Goal: Transaction & Acquisition: Purchase product/service

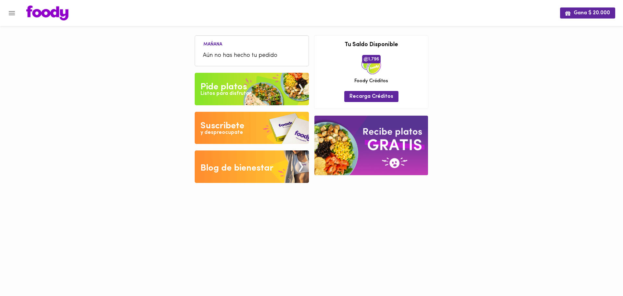
click at [254, 80] on img at bounding box center [252, 89] width 114 height 32
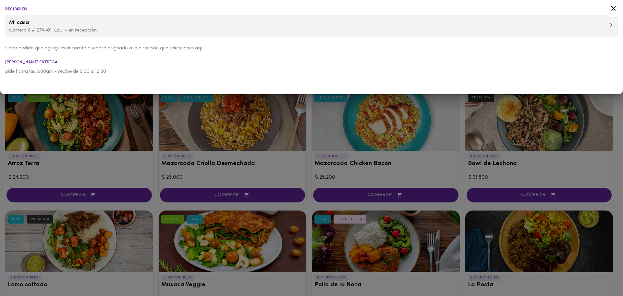
click at [311, 189] on div at bounding box center [311, 148] width 623 height 296
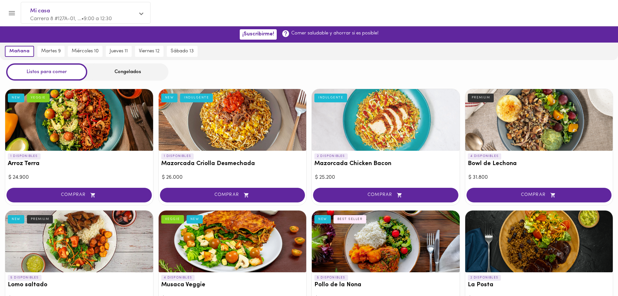
click at [121, 73] on div "Congelados" at bounding box center [127, 71] width 81 height 17
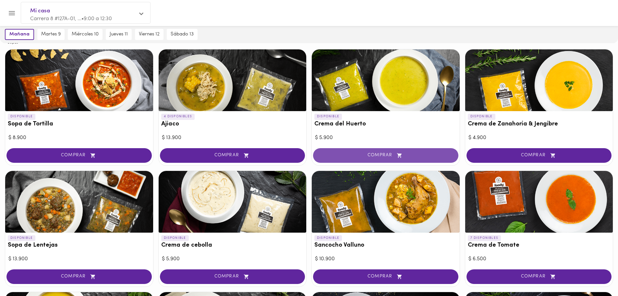
click at [397, 155] on icon "button" at bounding box center [400, 156] width 8 height 6
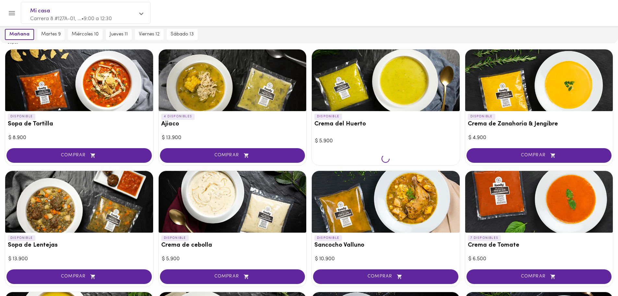
scroll to position [65, 0]
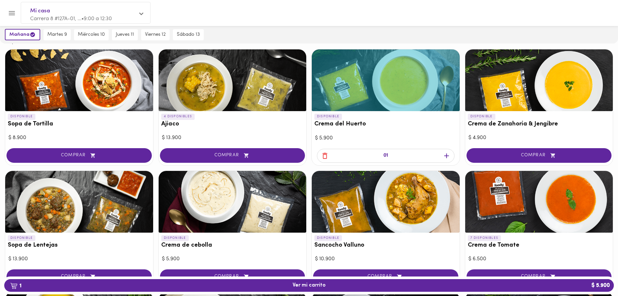
click at [514, 155] on span "COMPRAR" at bounding box center [539, 156] width 129 height 6
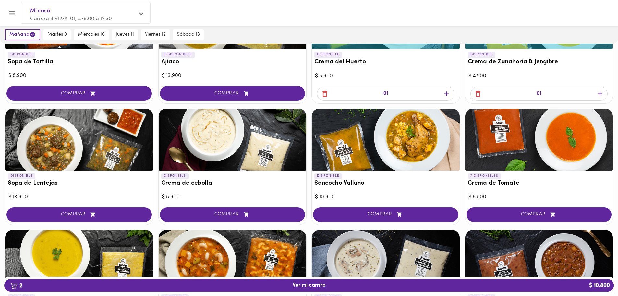
scroll to position [130, 0]
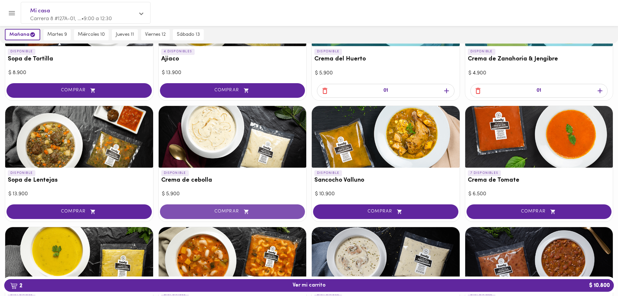
click at [231, 207] on button "COMPRAR" at bounding box center [232, 211] width 145 height 15
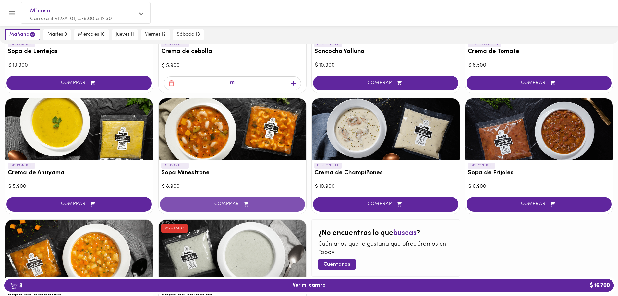
scroll to position [260, 0]
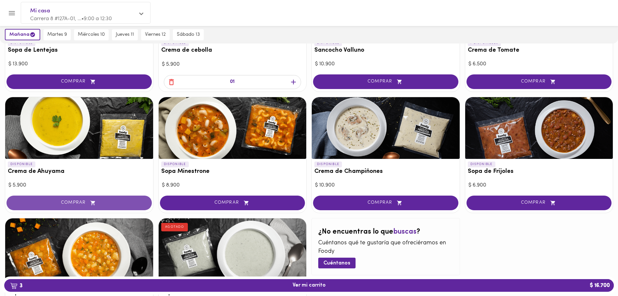
click at [116, 201] on span "COMPRAR" at bounding box center [79, 203] width 129 height 6
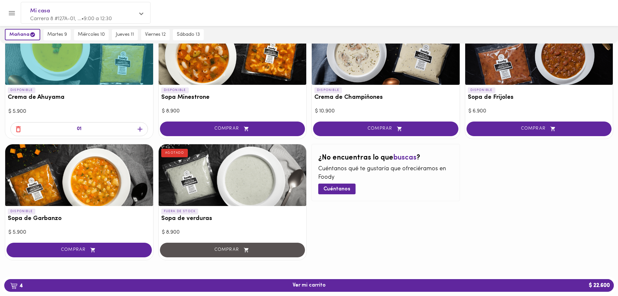
scroll to position [336, 0]
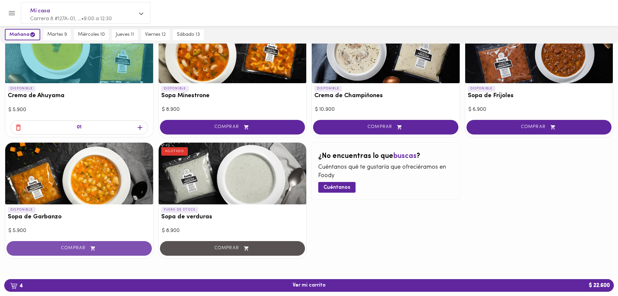
click at [115, 250] on span "COMPRAR" at bounding box center [79, 248] width 129 height 6
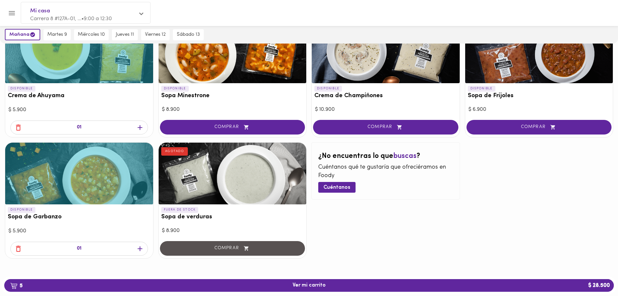
click at [139, 248] on icon "button" at bounding box center [140, 248] width 5 height 5
click at [138, 248] on icon "button" at bounding box center [140, 248] width 8 height 8
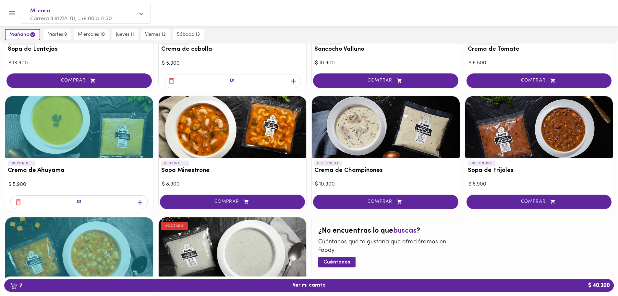
scroll to position [238, 0]
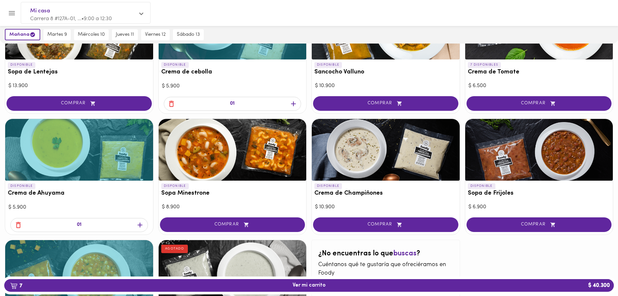
click at [141, 223] on icon "button" at bounding box center [140, 225] width 8 height 8
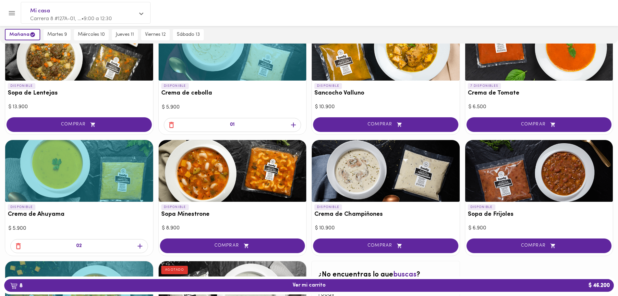
scroll to position [206, 0]
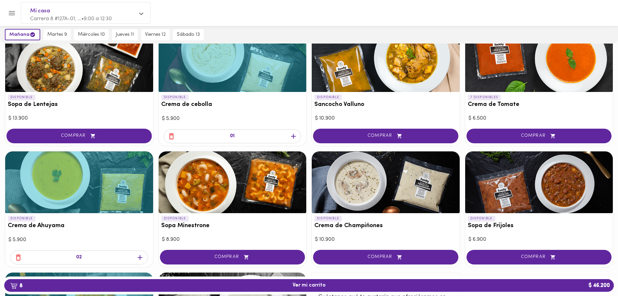
click at [295, 137] on icon "button" at bounding box center [294, 136] width 8 height 8
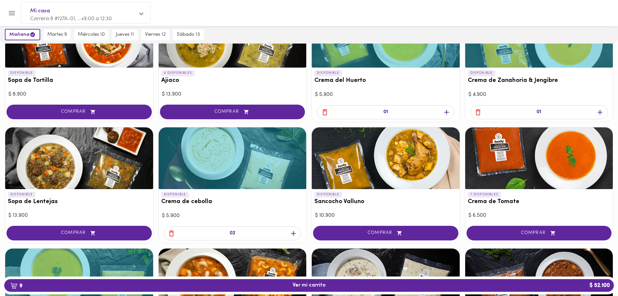
scroll to position [108, 0]
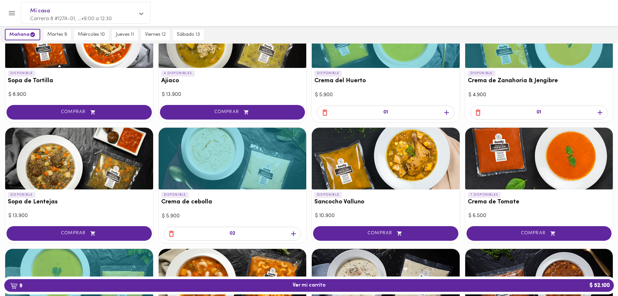
click at [601, 114] on icon "button" at bounding box center [600, 112] width 8 height 8
click at [448, 114] on icon "button" at bounding box center [447, 112] width 8 height 8
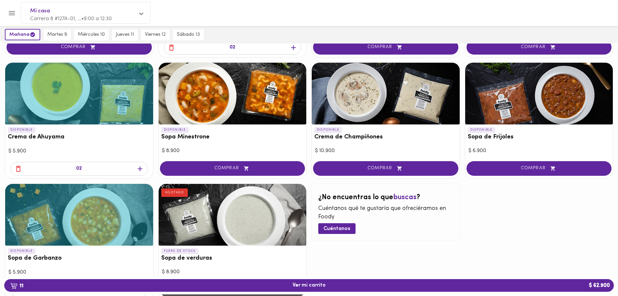
scroll to position [336, 0]
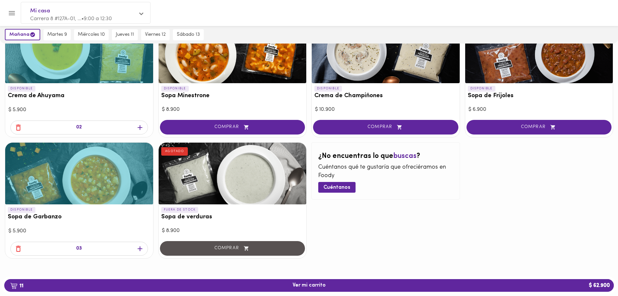
click at [141, 248] on icon "button" at bounding box center [140, 248] width 8 height 8
click at [21, 246] on icon "button" at bounding box center [18, 248] width 8 height 8
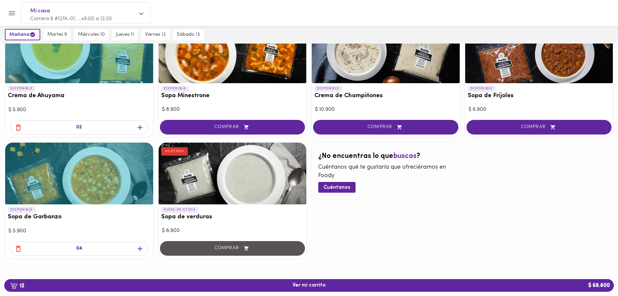
click at [21, 246] on icon "button" at bounding box center [18, 248] width 8 height 8
click at [19, 126] on icon "button" at bounding box center [18, 127] width 5 height 6
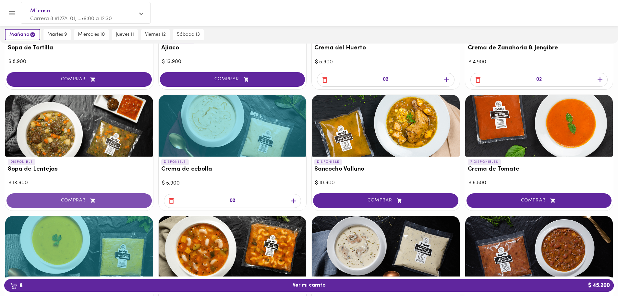
scroll to position [141, 0]
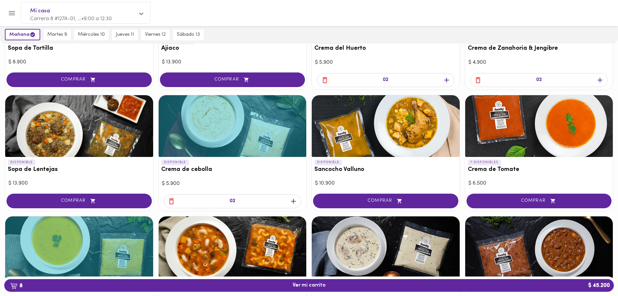
click at [172, 201] on icon "button" at bounding box center [171, 201] width 8 height 8
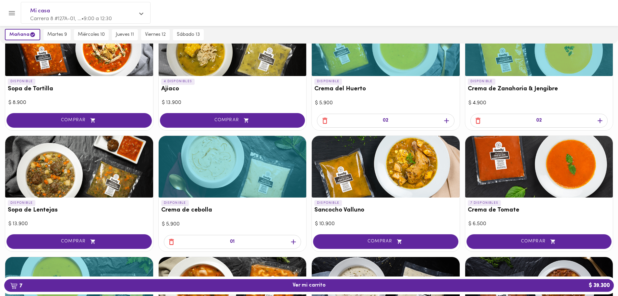
scroll to position [43, 0]
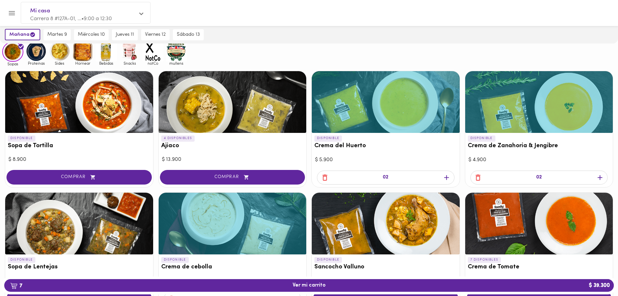
click at [478, 174] on icon "button" at bounding box center [478, 177] width 8 height 8
click at [326, 174] on icon "button" at bounding box center [325, 177] width 8 height 8
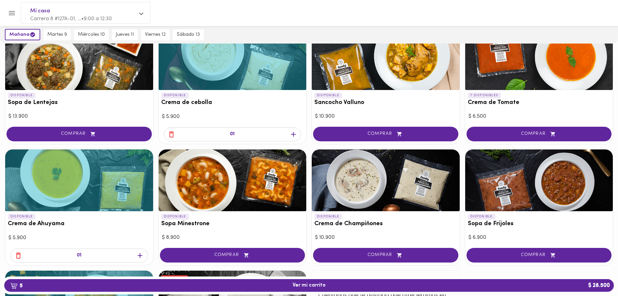
scroll to position [336, 0]
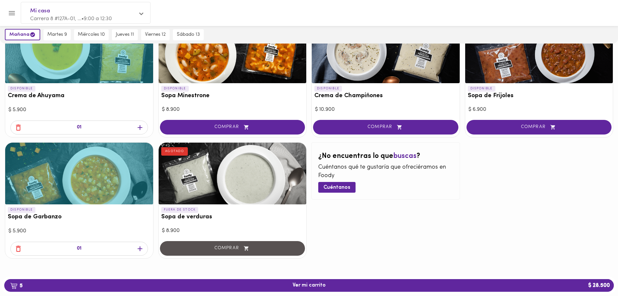
click at [141, 250] on icon "button" at bounding box center [140, 248] width 8 height 8
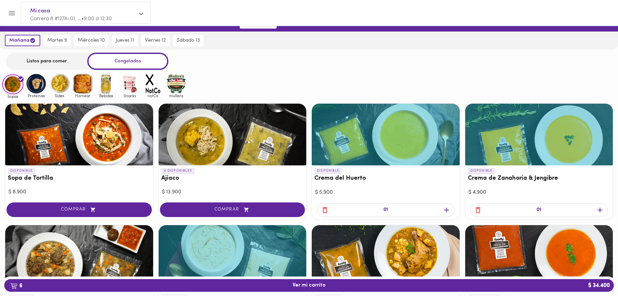
scroll to position [0, 0]
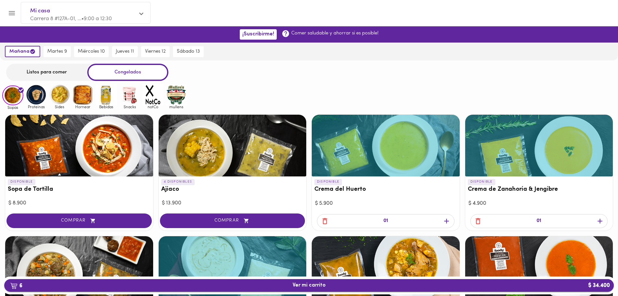
click at [432, 284] on span "6 Ver mi carrito $ 34.400" at bounding box center [308, 285] width 599 height 6
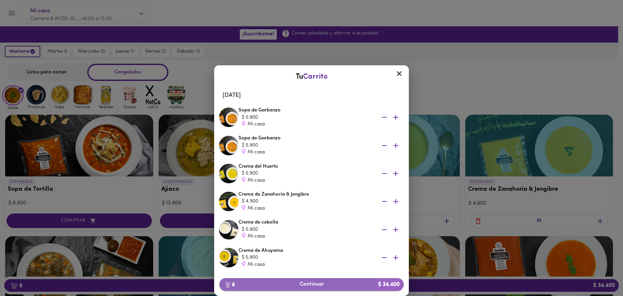
click at [294, 285] on span "6 Continuar $ 34.400" at bounding box center [312, 284] width 174 height 6
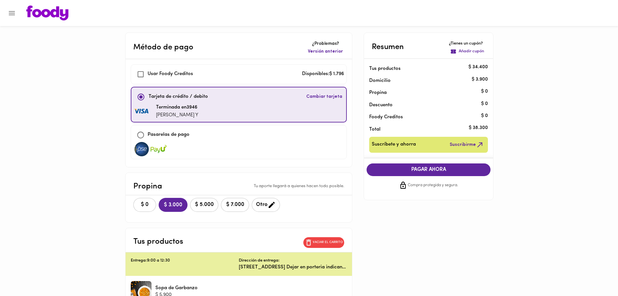
checkbox input "true"
click at [149, 205] on span "$ 0" at bounding box center [145, 205] width 14 height 6
click at [437, 169] on span "PAGAR AHORA" at bounding box center [428, 170] width 111 height 6
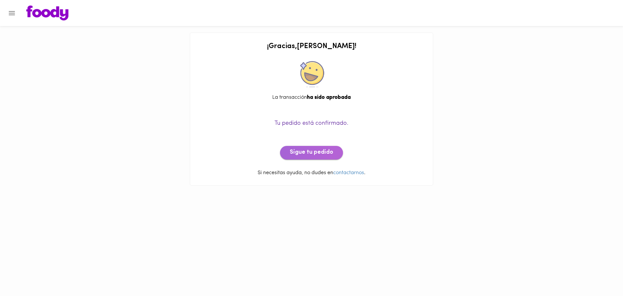
click at [333, 156] on button "Sigue tu pedido" at bounding box center [311, 153] width 63 height 14
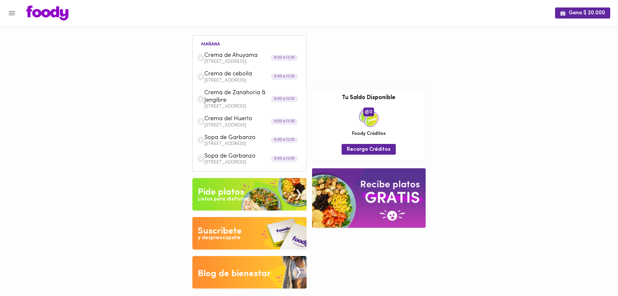
click at [63, 17] on img at bounding box center [47, 13] width 42 height 15
click at [283, 210] on img at bounding box center [249, 194] width 114 height 32
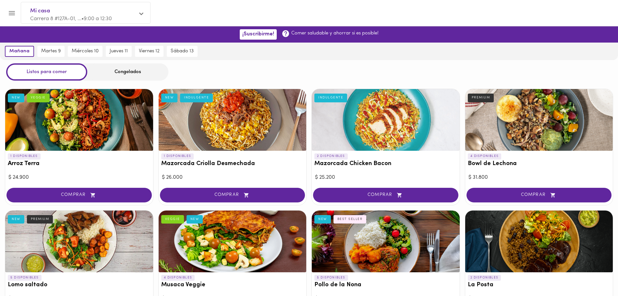
click at [70, 122] on div at bounding box center [79, 120] width 148 height 62
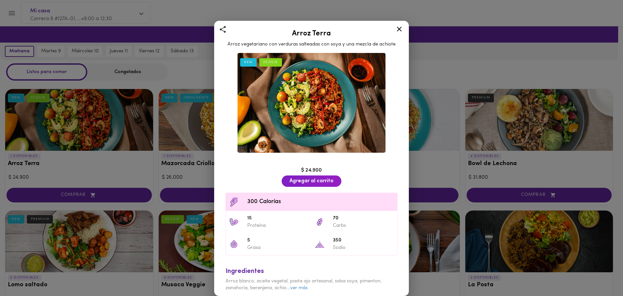
click at [400, 29] on icon at bounding box center [399, 29] width 5 height 5
